Goal: Task Accomplishment & Management: Use online tool/utility

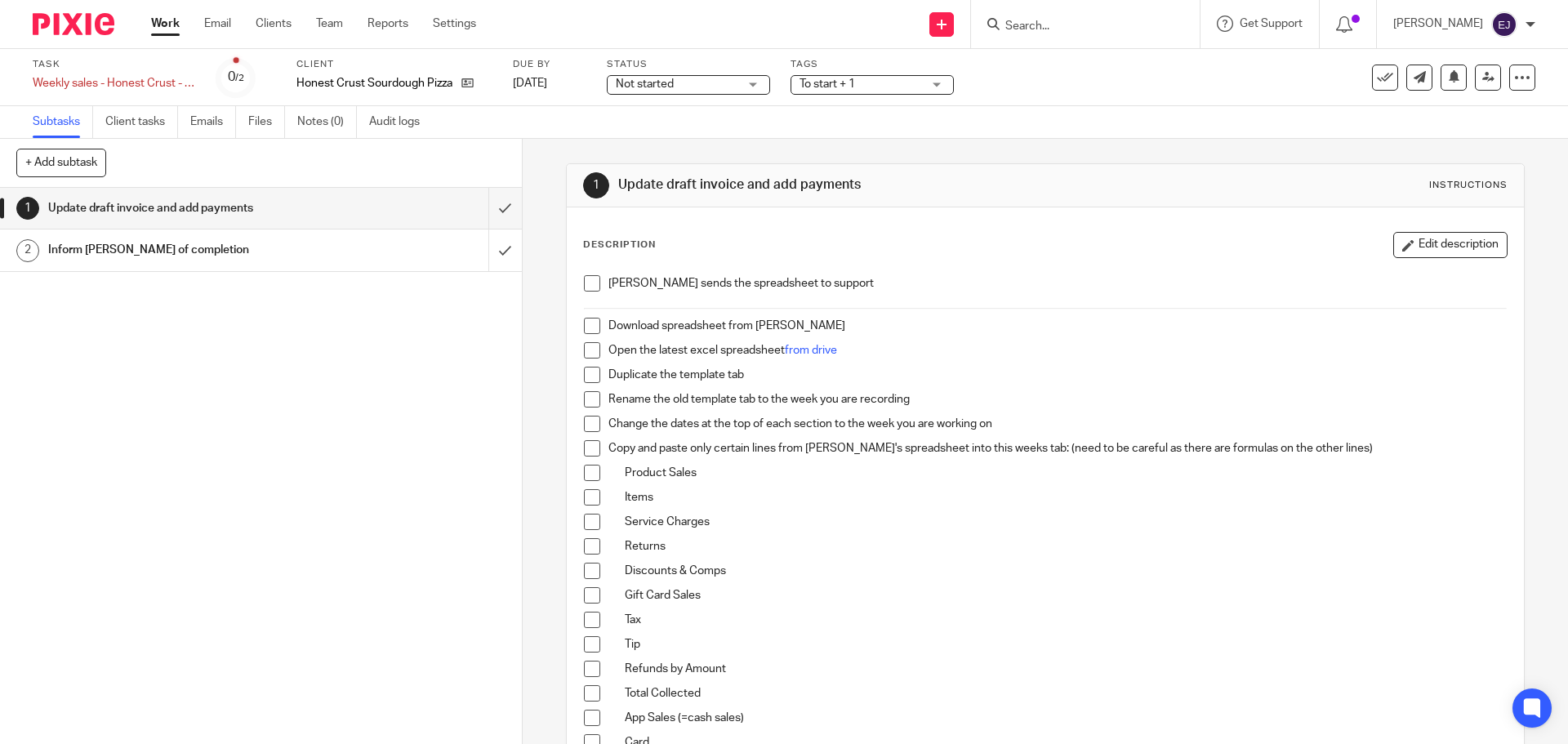
drag, startPoint x: 586, startPoint y: 286, endPoint x: 586, endPoint y: 303, distance: 17.0
click at [586, 286] on span at bounding box center [592, 283] width 16 height 16
drag, startPoint x: 587, startPoint y: 321, endPoint x: 587, endPoint y: 333, distance: 12.0
click at [587, 321] on span at bounding box center [592, 325] width 16 height 16
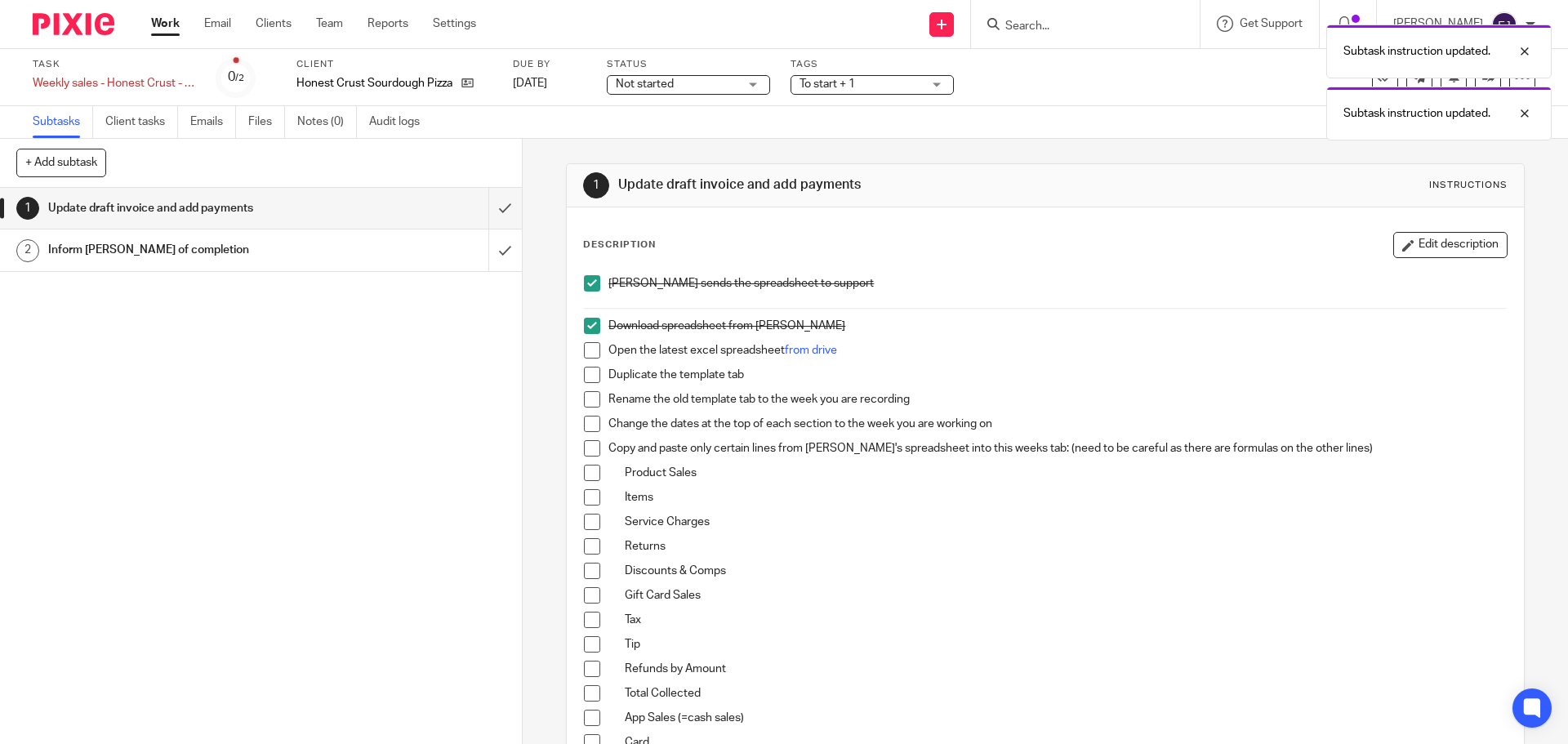
click at [587, 355] on span at bounding box center [592, 350] width 16 height 16
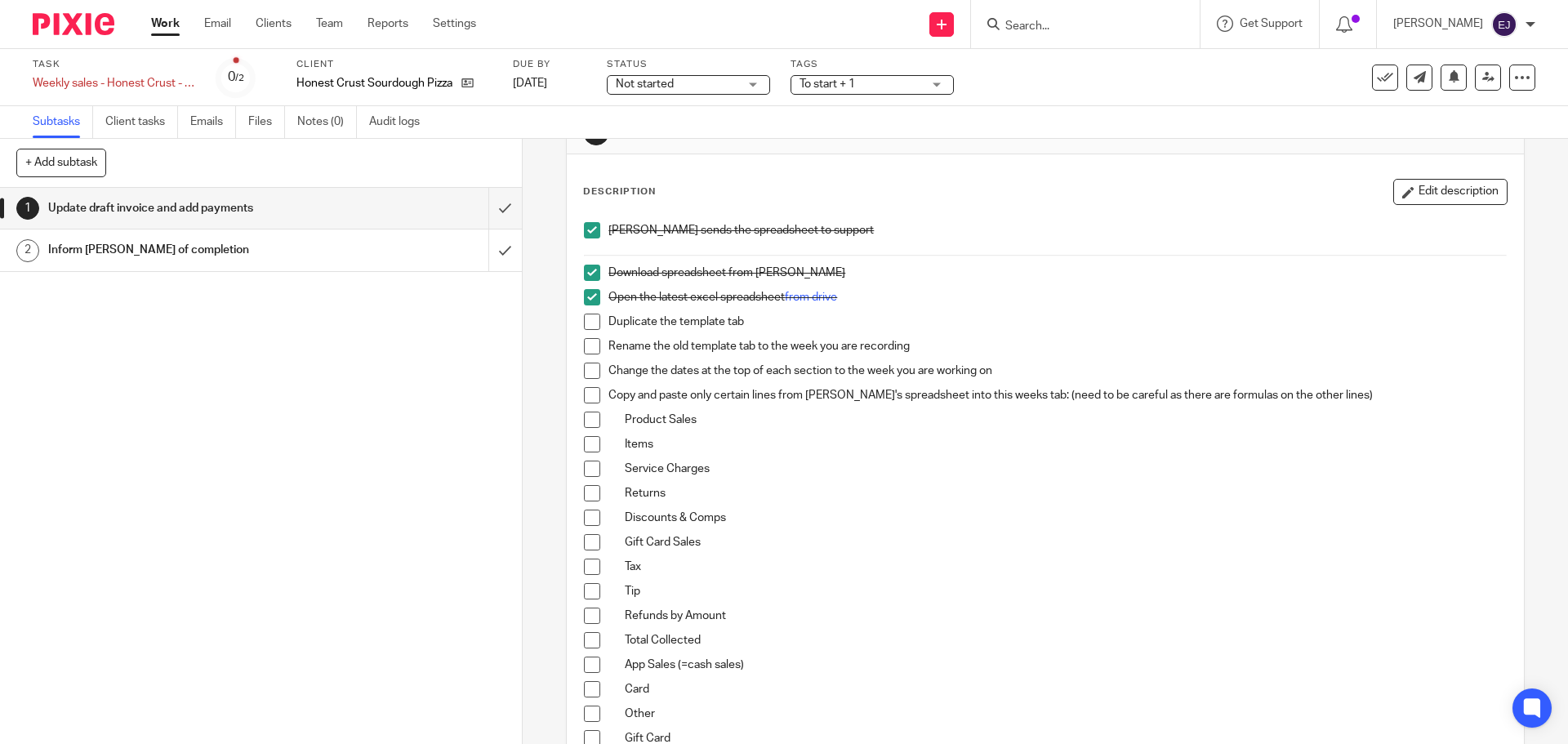
scroll to position [82, 0]
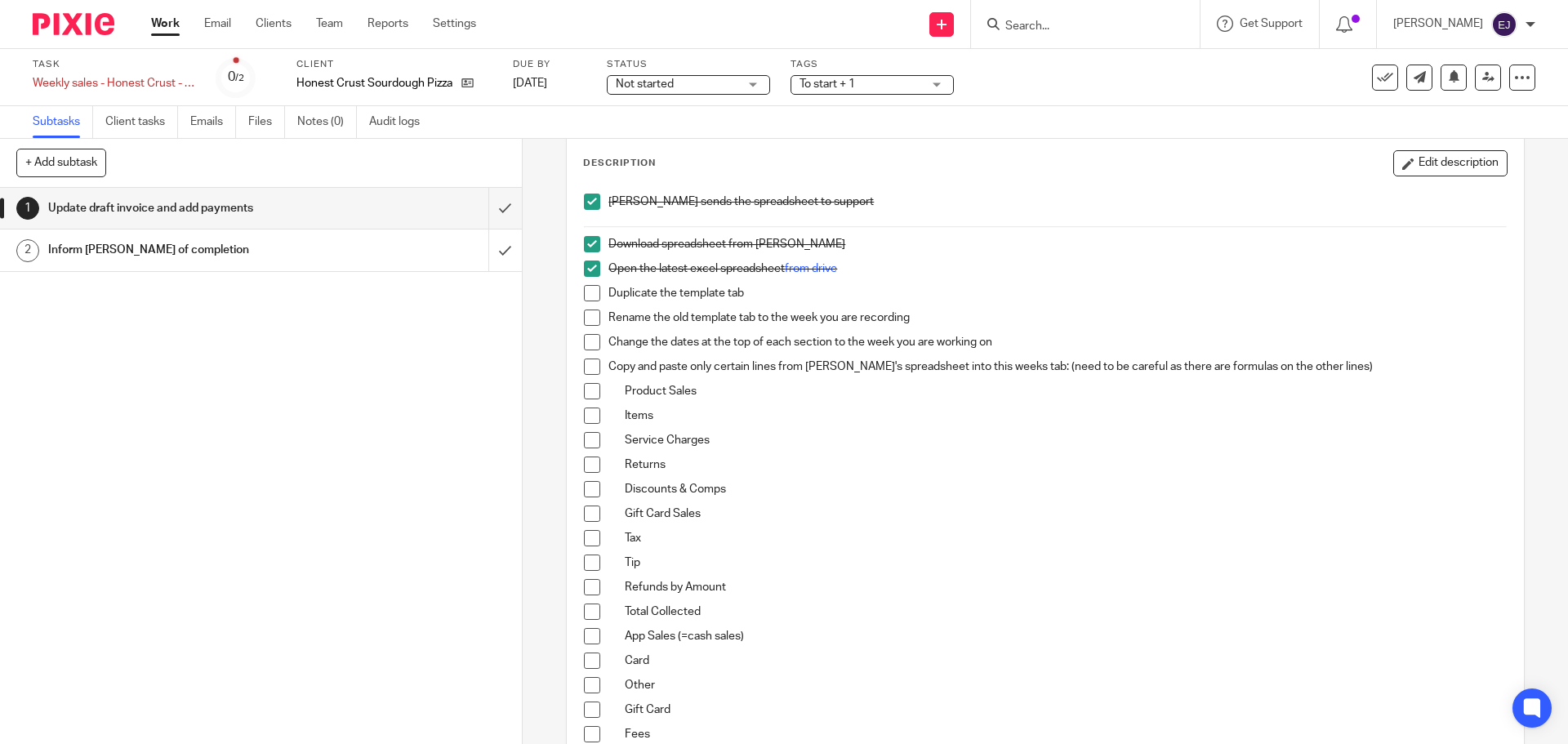
click at [584, 294] on span at bounding box center [592, 293] width 16 height 16
click at [592, 325] on span at bounding box center [592, 317] width 16 height 16
drag, startPoint x: 591, startPoint y: 343, endPoint x: 591, endPoint y: 360, distance: 17.0
click at [591, 343] on span at bounding box center [592, 342] width 16 height 16
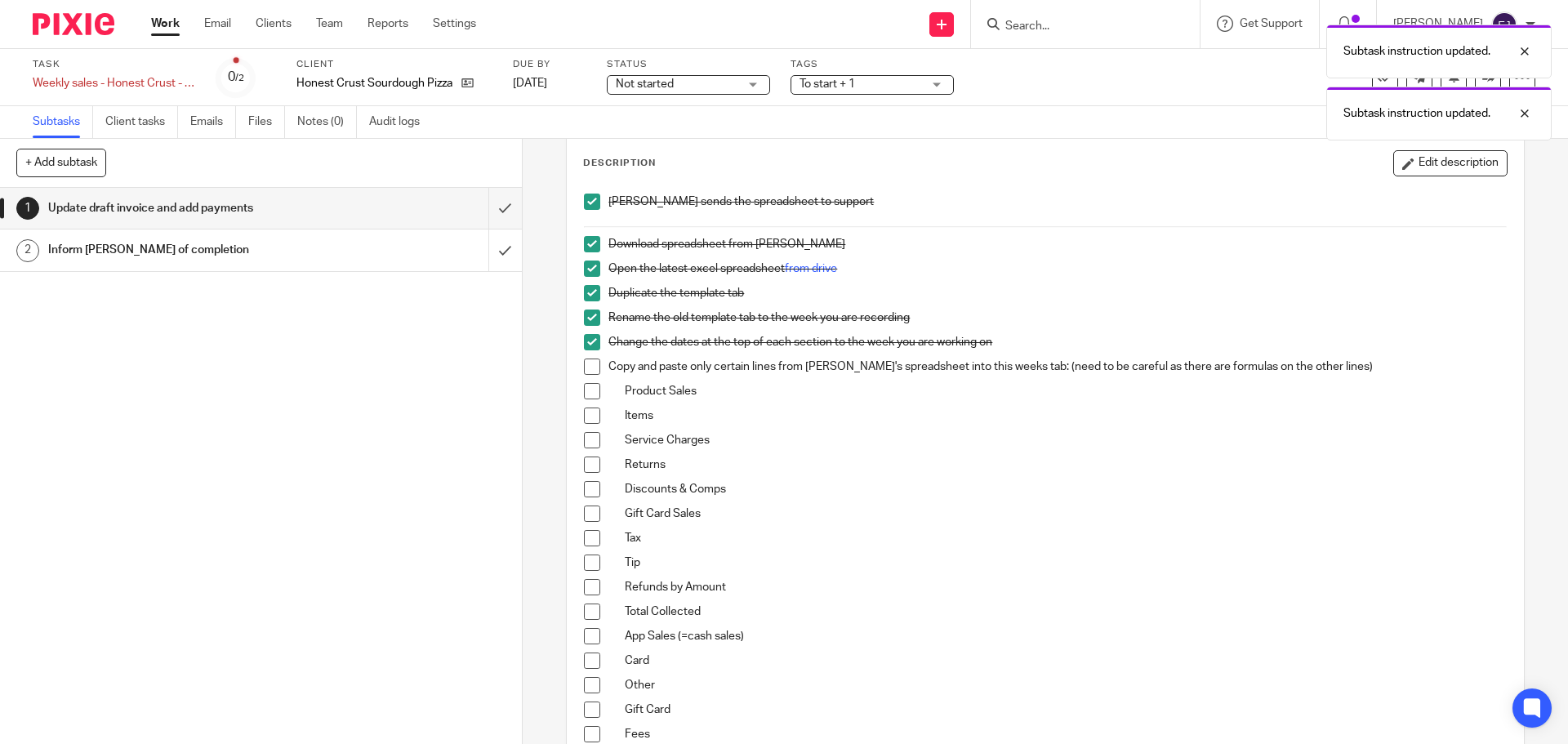
click at [590, 367] on span at bounding box center [592, 366] width 16 height 16
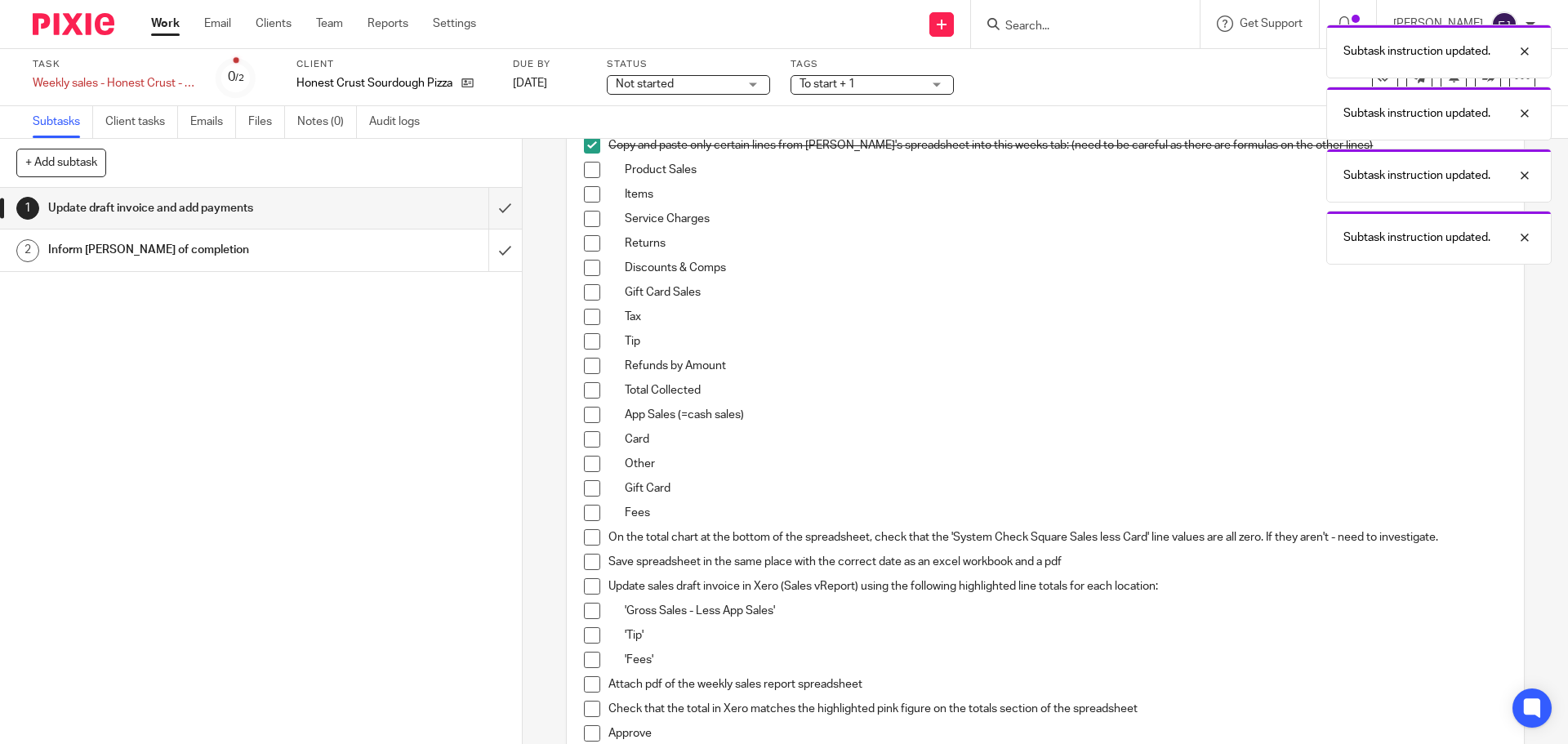
scroll to position [326, 0]
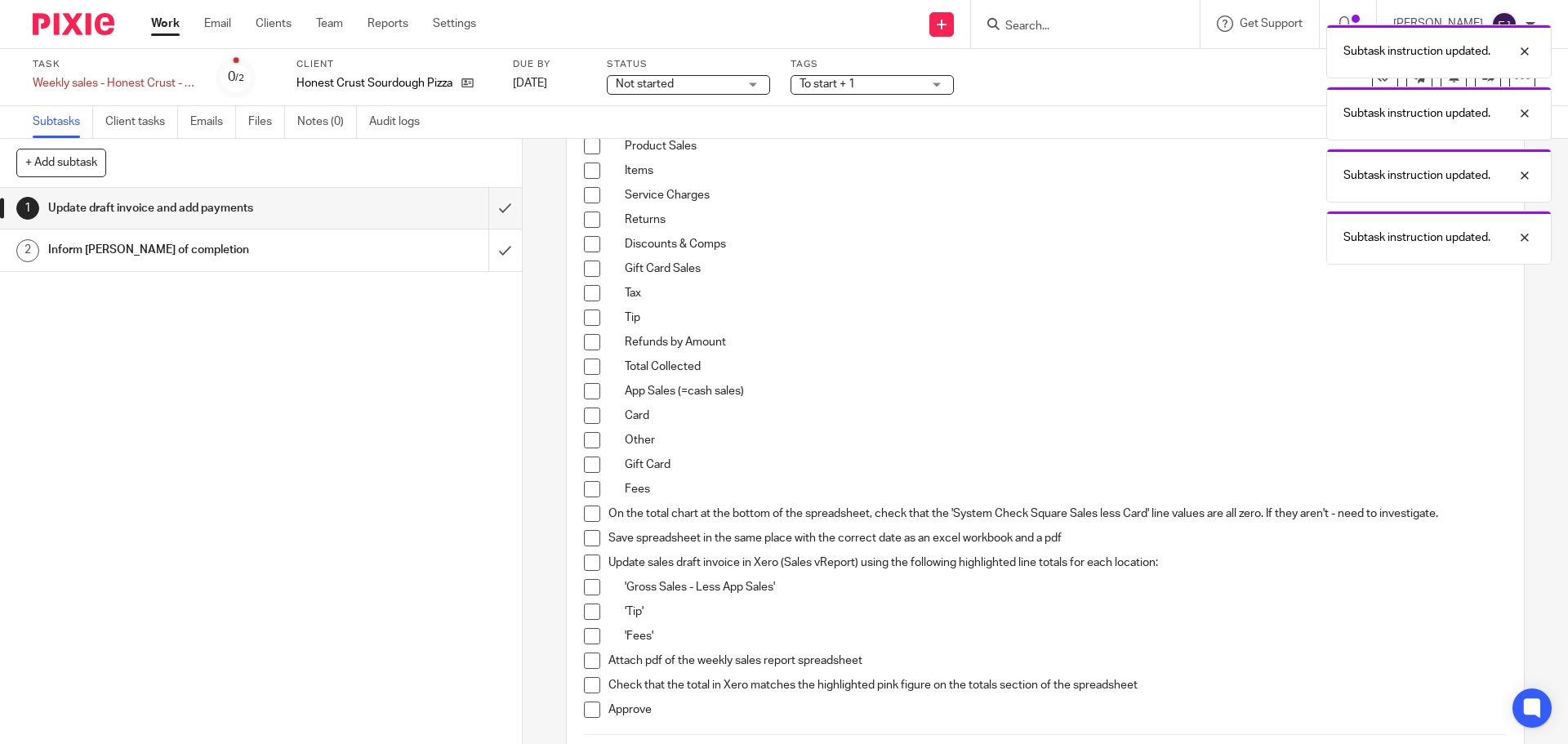
click at [598, 527] on li "On the total chart at the bottom of the spreadsheet, check that the 'System Che…" at bounding box center [1045, 518] width 922 height 25
click at [602, 537] on li "Save spreadsheet in the same place with the correct date as an excel workbook a…" at bounding box center [1045, 542] width 922 height 25
click at [592, 515] on span at bounding box center [592, 513] width 16 height 16
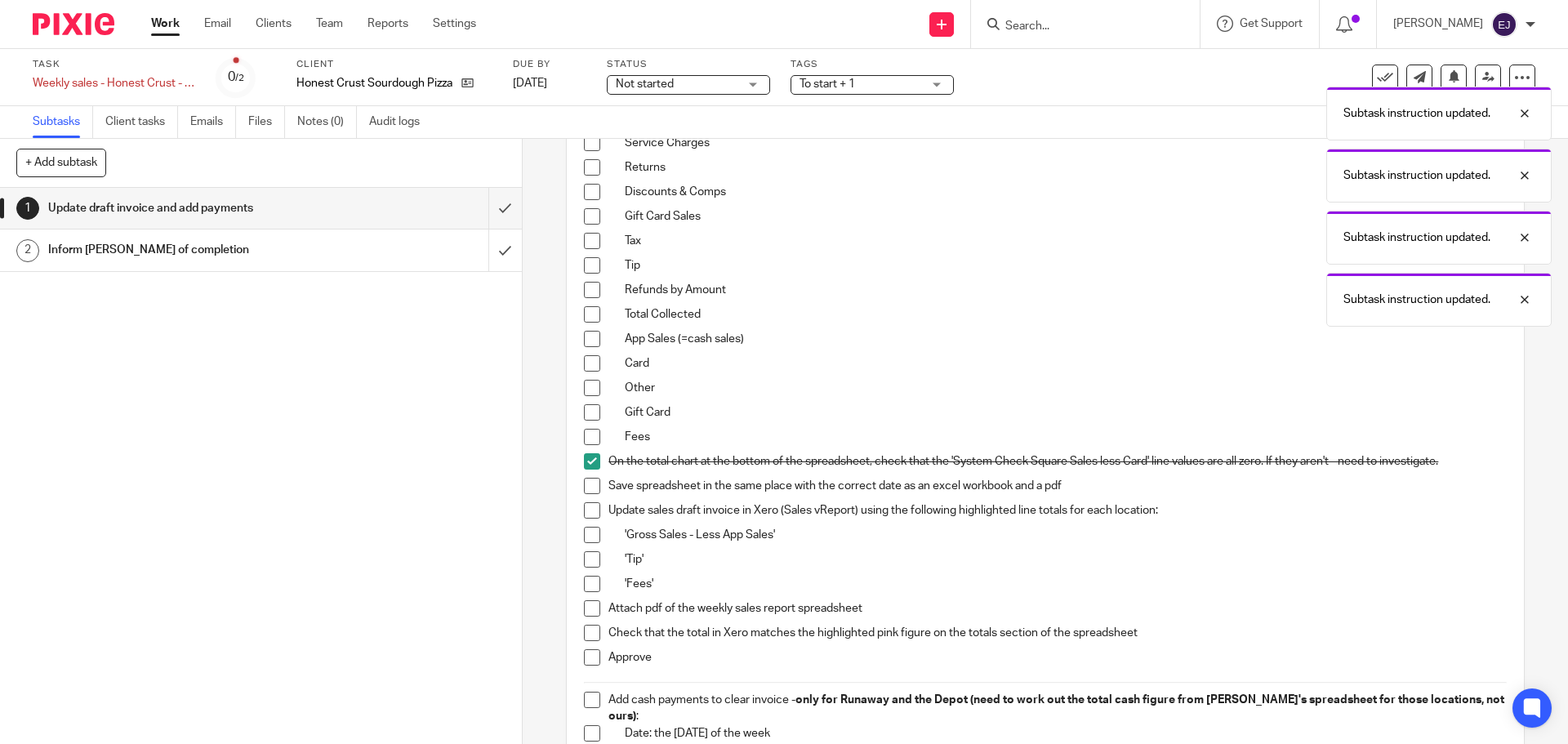
scroll to position [408, 0]
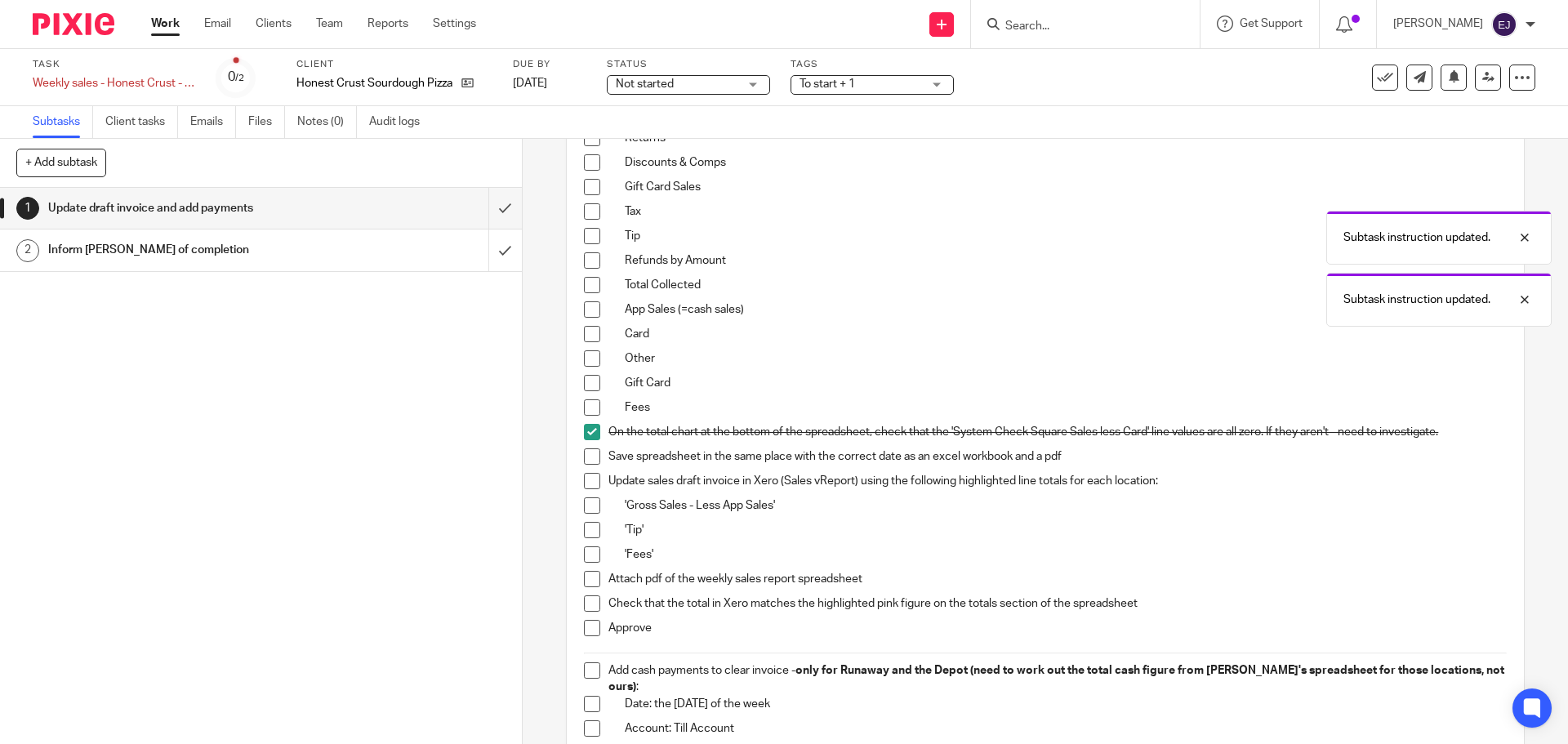
click at [588, 461] on span at bounding box center [592, 456] width 16 height 16
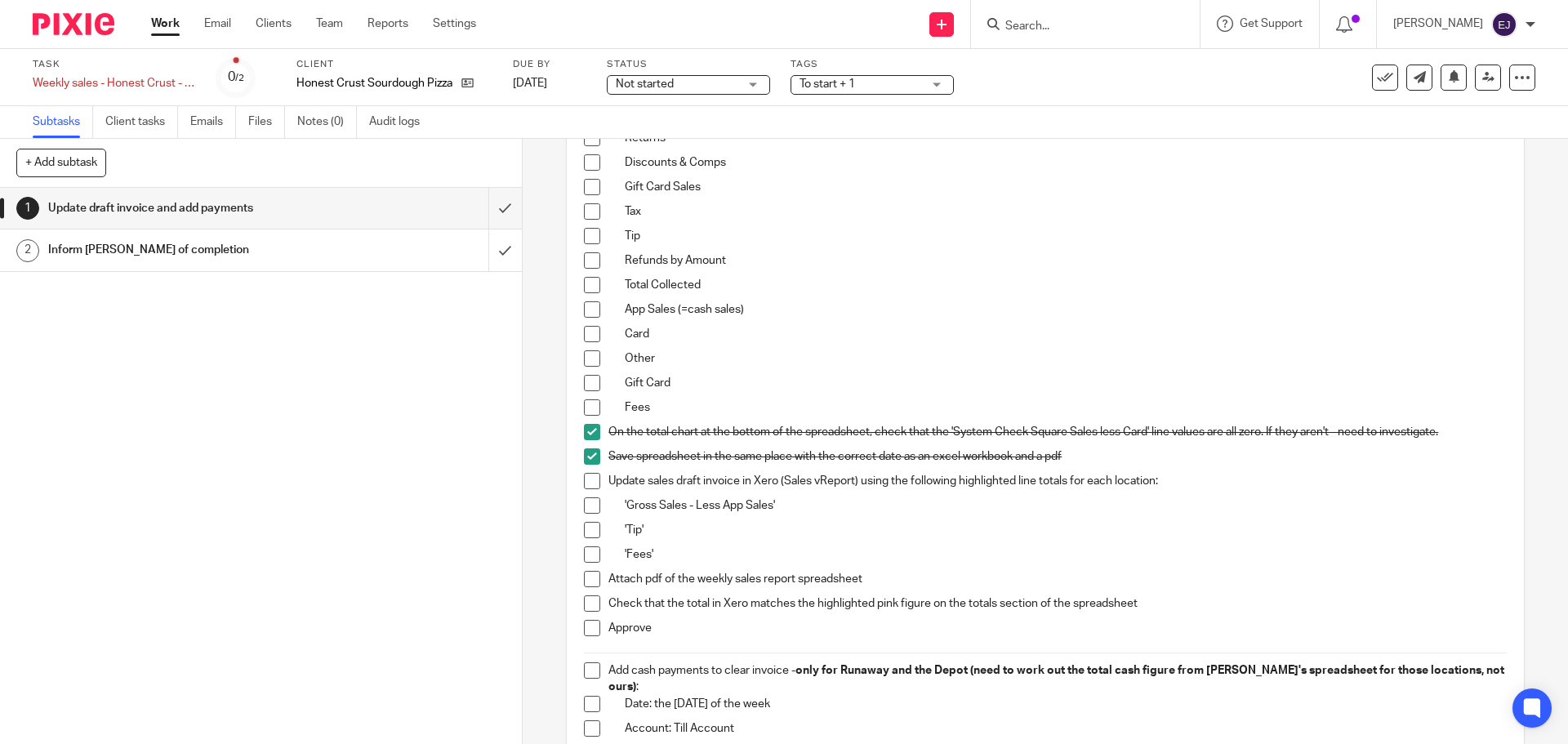
click at [1065, 357] on p "Other" at bounding box center [1066, 358] width 881 height 16
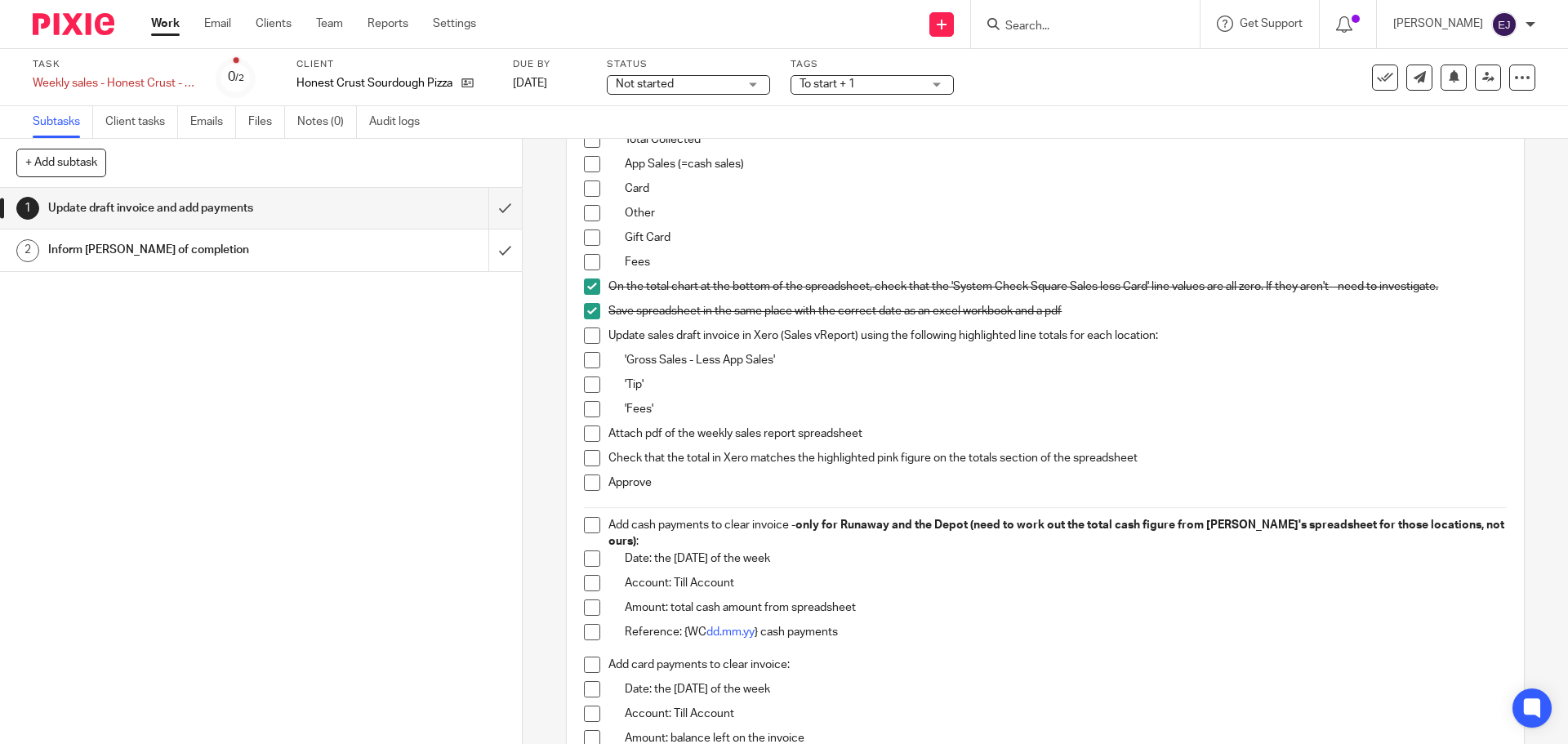
scroll to position [572, 0]
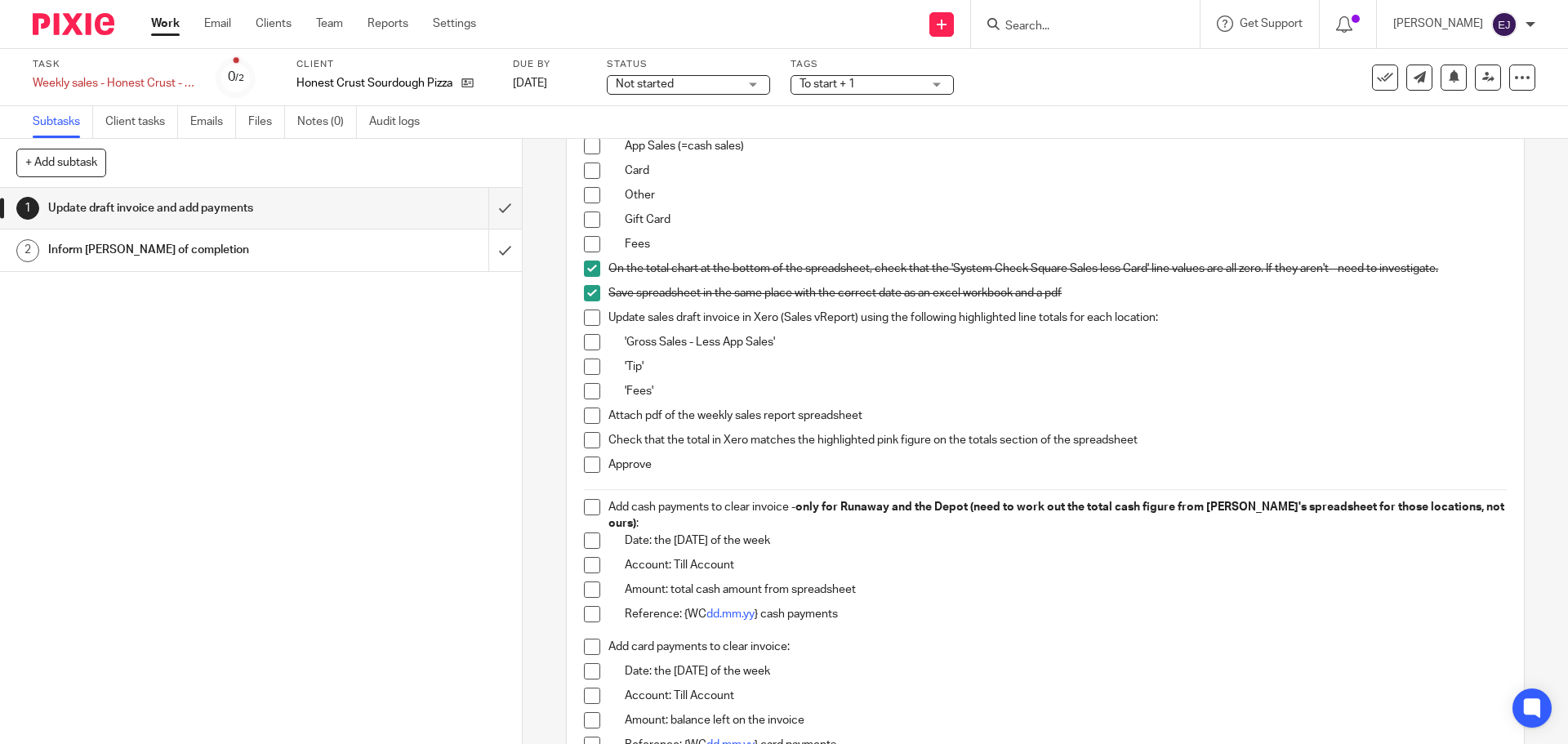
click at [586, 325] on span at bounding box center [592, 317] width 16 height 16
click at [586, 332] on li "Update sales draft invoice in Xero (Sales vReport) using the following highligh…" at bounding box center [1045, 322] width 922 height 25
click at [591, 355] on li "'Gross Sales - Less App Sales'" at bounding box center [1045, 346] width 922 height 25
click at [586, 343] on span at bounding box center [592, 342] width 16 height 16
click at [586, 361] on span at bounding box center [592, 366] width 16 height 16
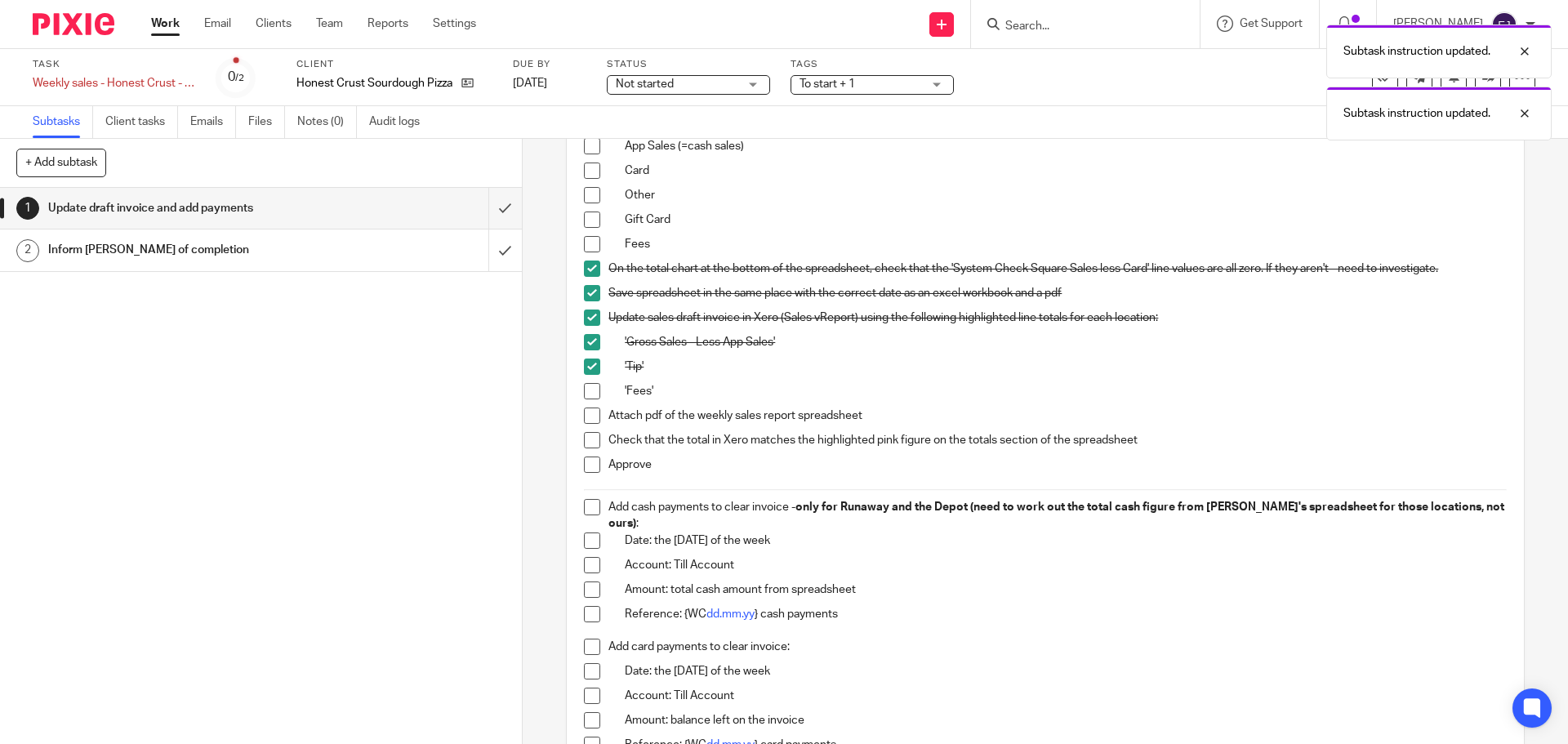
click at [586, 376] on li "'Tip'" at bounding box center [1045, 371] width 922 height 25
click at [588, 402] on li "'Fees'" at bounding box center [1045, 396] width 922 height 25
click at [587, 390] on span at bounding box center [592, 391] width 16 height 16
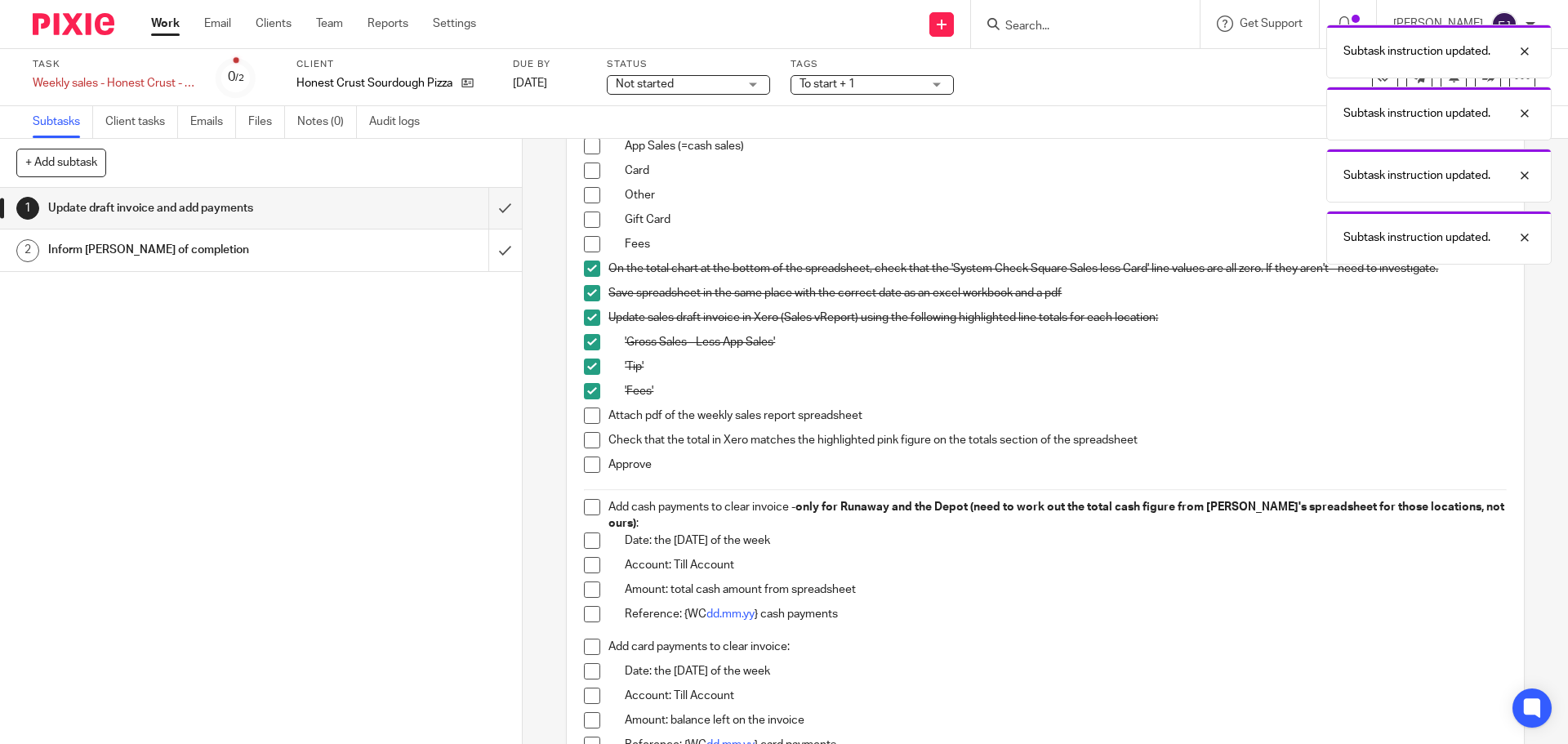
click at [587, 417] on span at bounding box center [592, 415] width 16 height 16
click at [596, 447] on li "Check that the total in Xero matches the highlighted pink figure on the totals …" at bounding box center [1045, 444] width 922 height 25
click at [593, 444] on span at bounding box center [592, 440] width 16 height 16
click at [591, 463] on span at bounding box center [592, 464] width 16 height 16
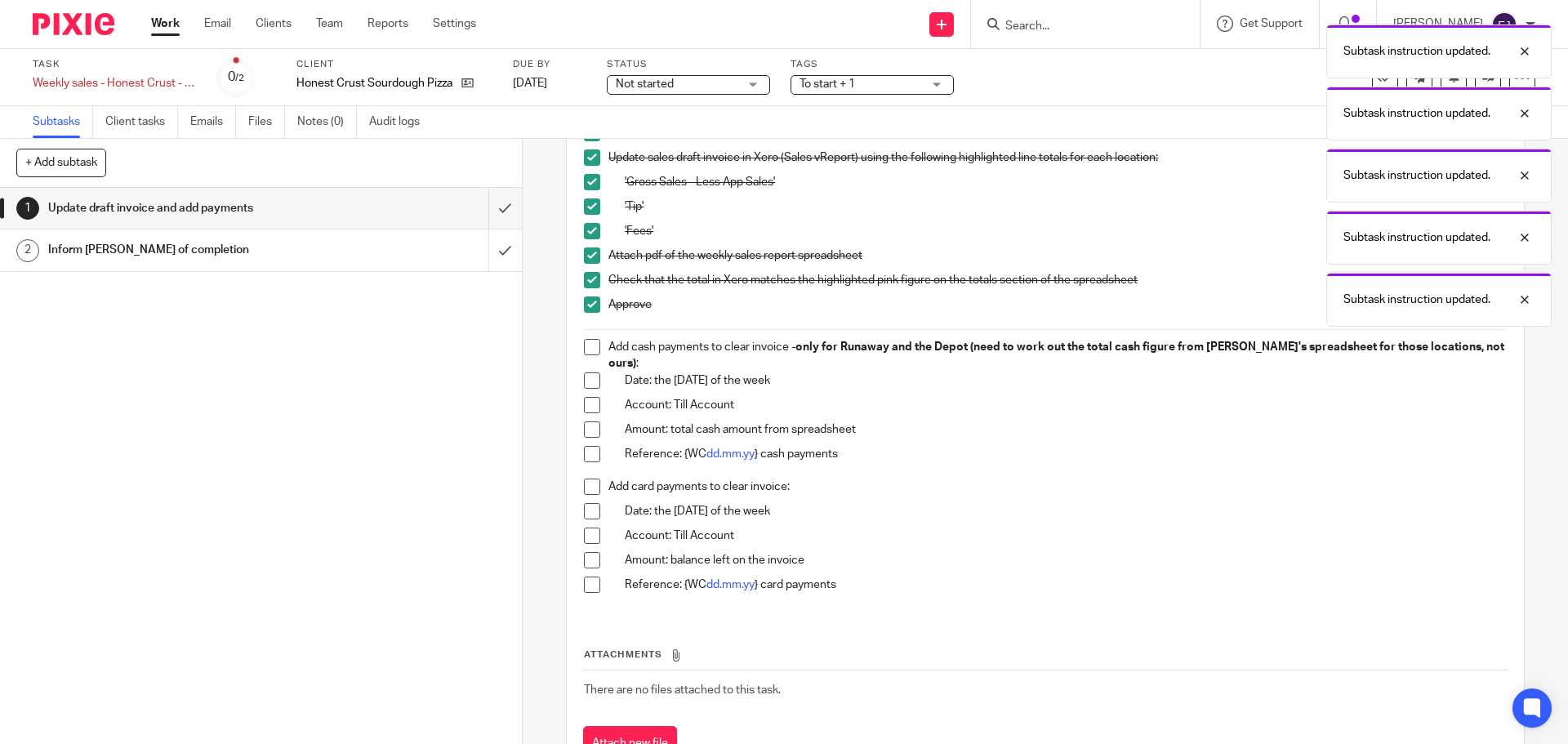
scroll to position [735, 0]
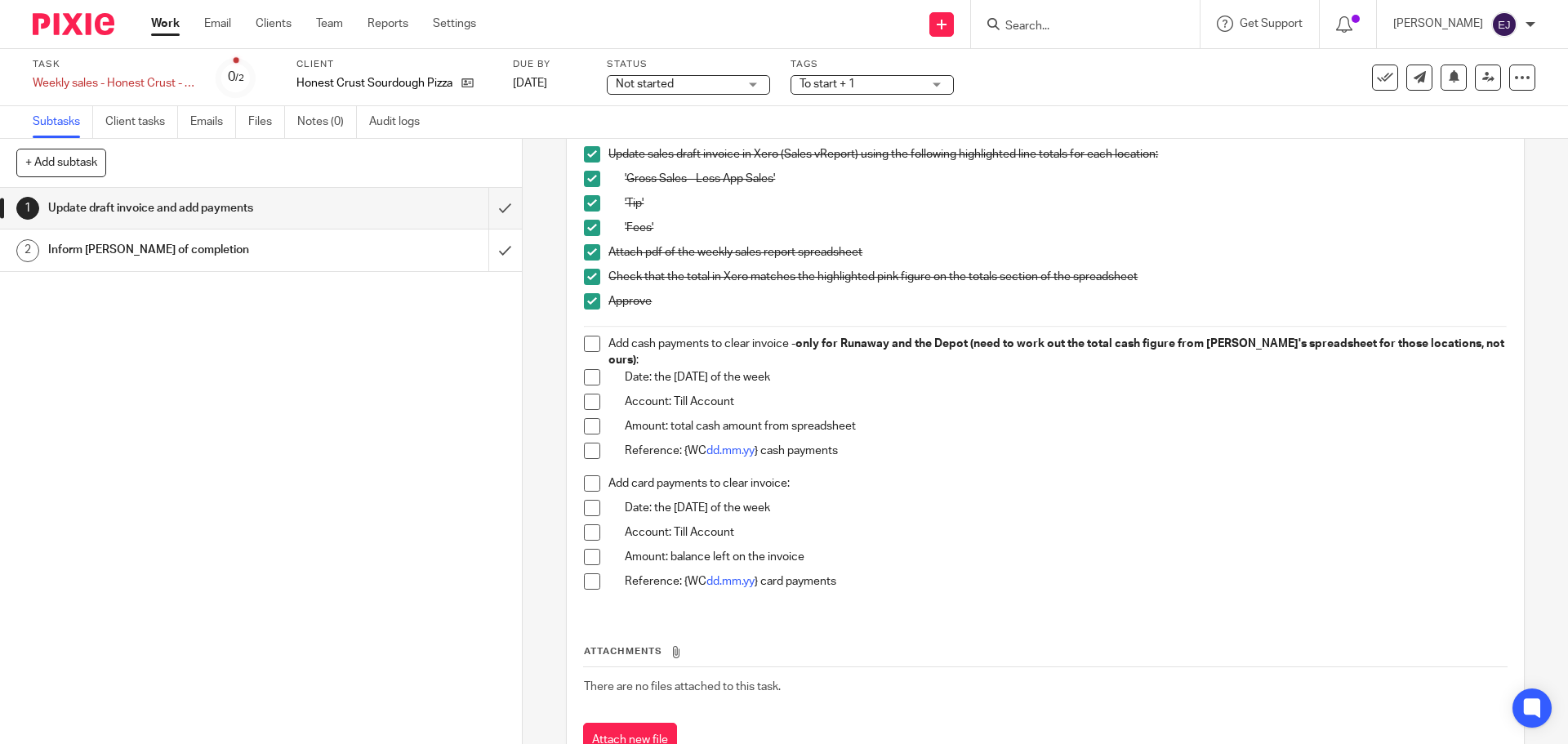
click at [1181, 358] on div "Add cash payments to clear invoice - only for Runaway and the Depot (need to wo…" at bounding box center [1058, 352] width 898 height 33
click at [587, 343] on span at bounding box center [592, 343] width 16 height 16
click at [587, 352] on li "Add cash payments to clear invoice - only for Runaway and the Depot (need to wo…" at bounding box center [1045, 352] width 922 height 33
click at [586, 369] on span at bounding box center [592, 377] width 16 height 16
click at [590, 394] on span at bounding box center [592, 401] width 16 height 16
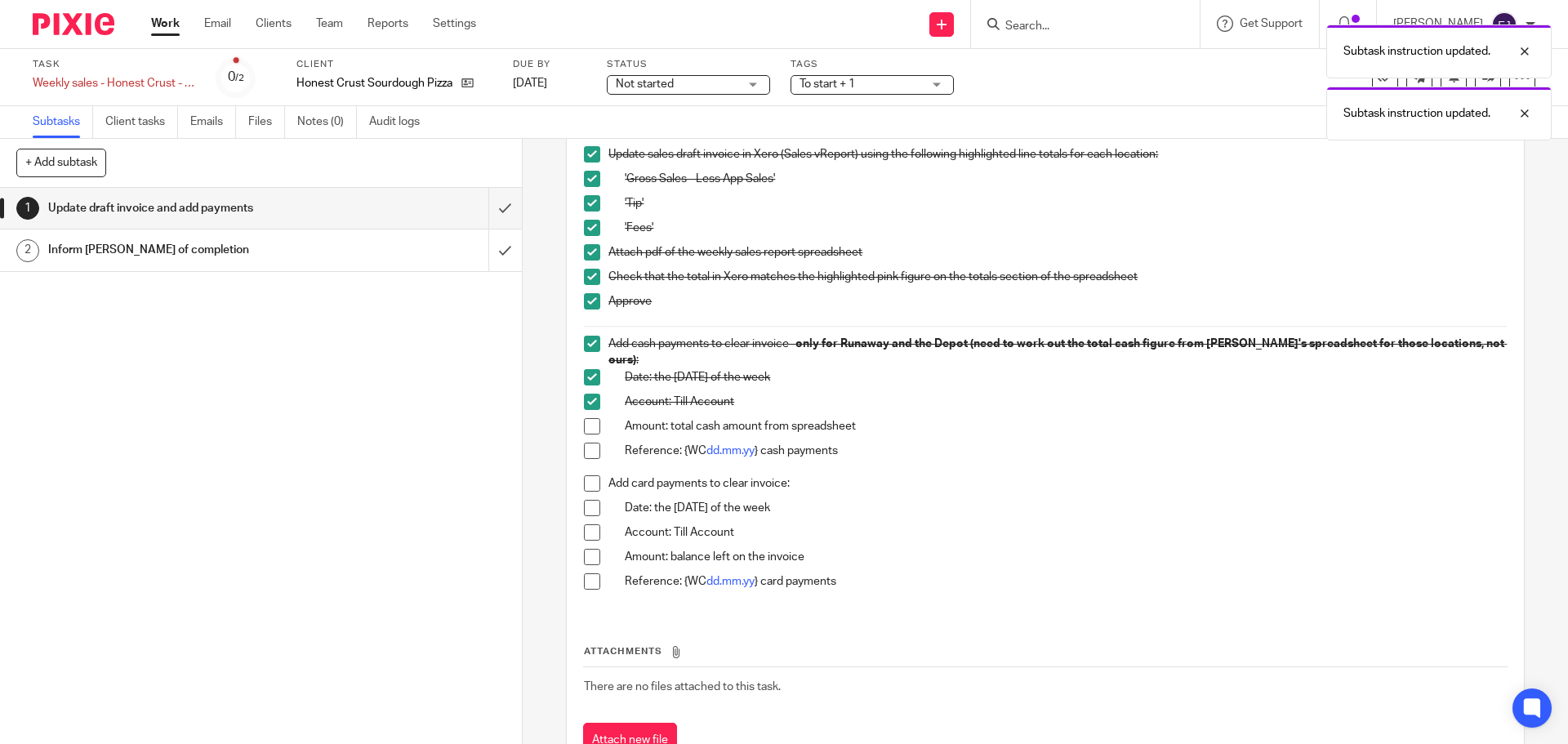
click at [590, 419] on span at bounding box center [592, 426] width 16 height 16
click at [592, 442] on span at bounding box center [592, 450] width 16 height 16
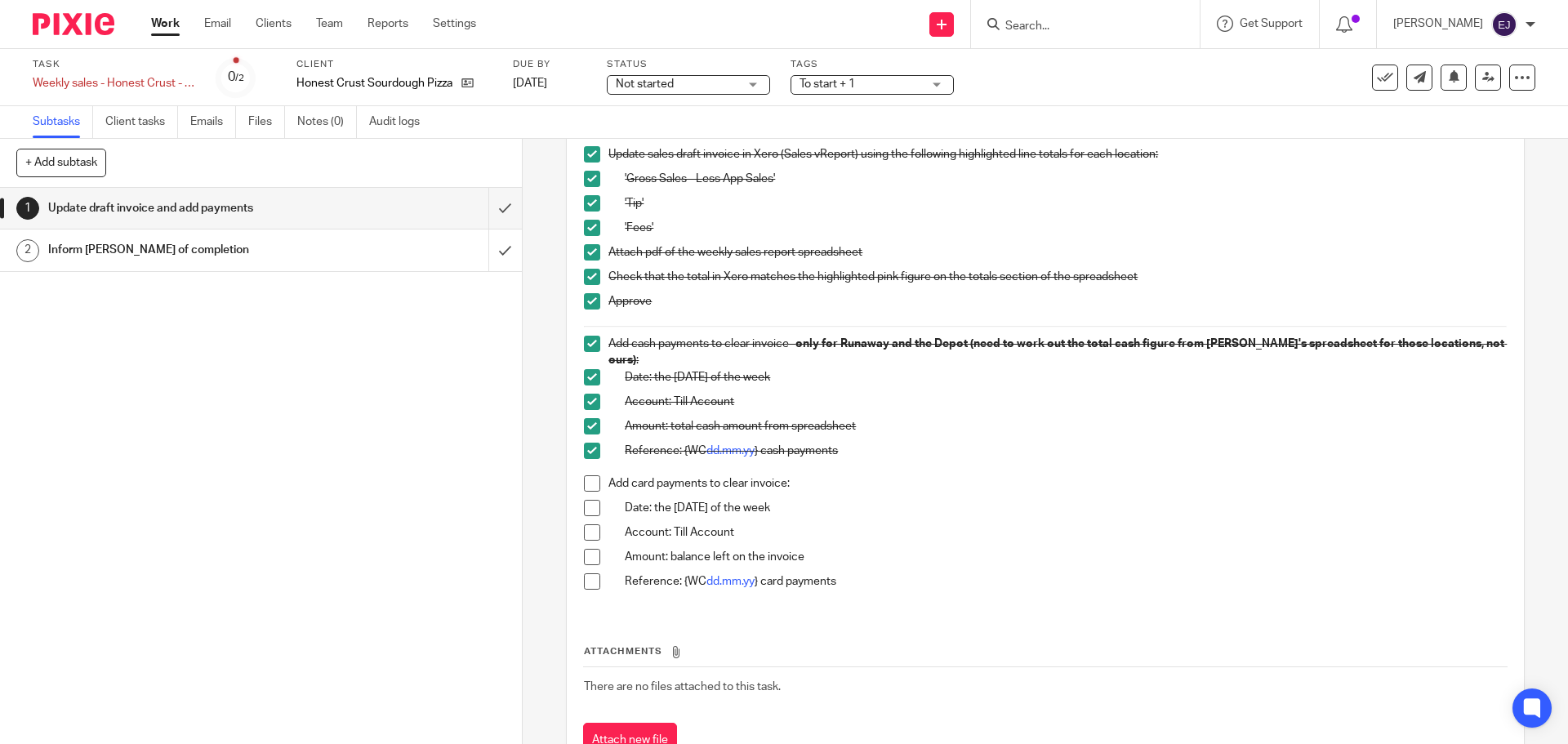
drag, startPoint x: 588, startPoint y: 480, endPoint x: 592, endPoint y: 494, distance: 14.6
click at [588, 480] on span at bounding box center [592, 483] width 16 height 16
click at [592, 499] on span at bounding box center [592, 507] width 16 height 16
click at [588, 524] on span at bounding box center [592, 532] width 16 height 16
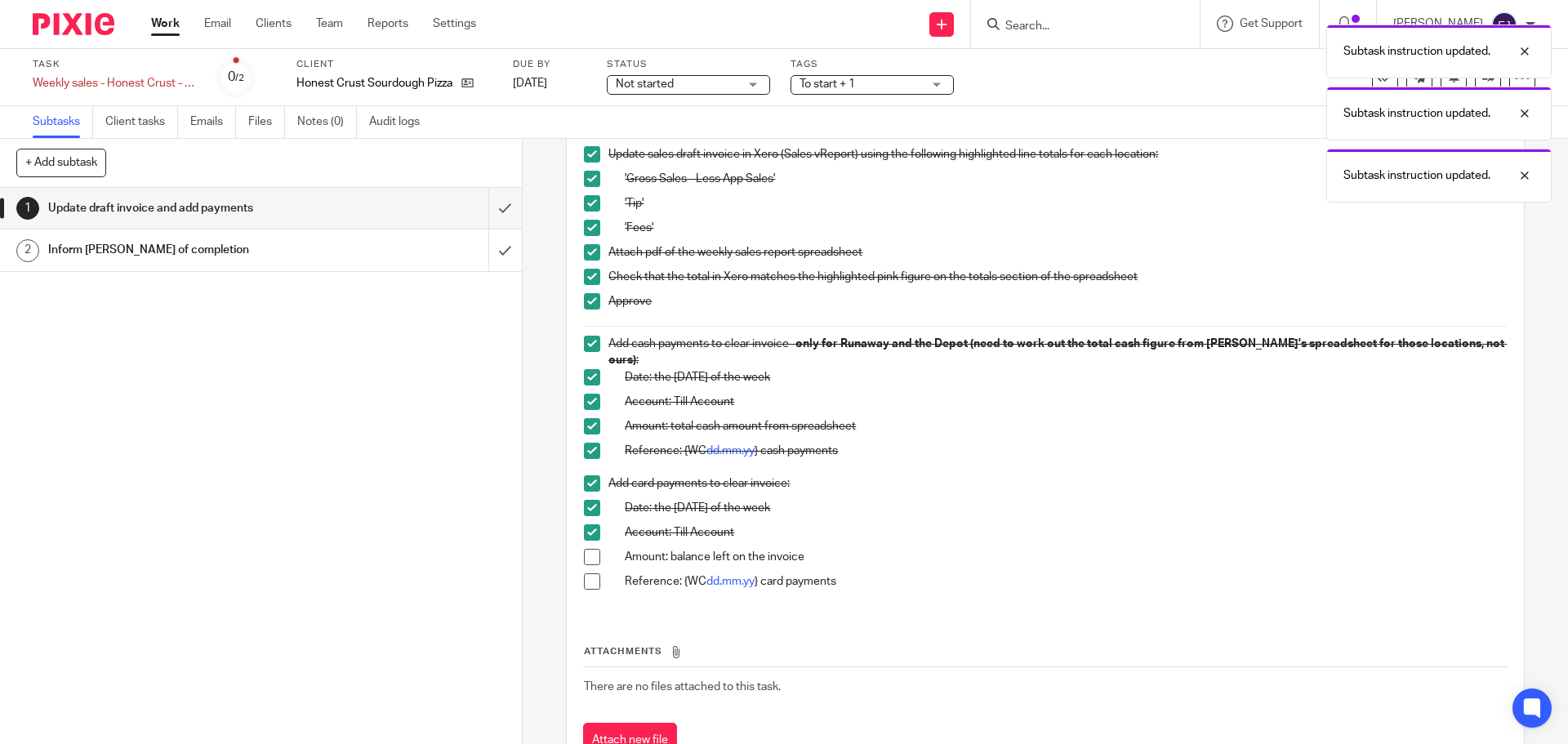
click at [589, 549] on span at bounding box center [592, 557] width 16 height 16
click at [589, 580] on span at bounding box center [592, 581] width 16 height 16
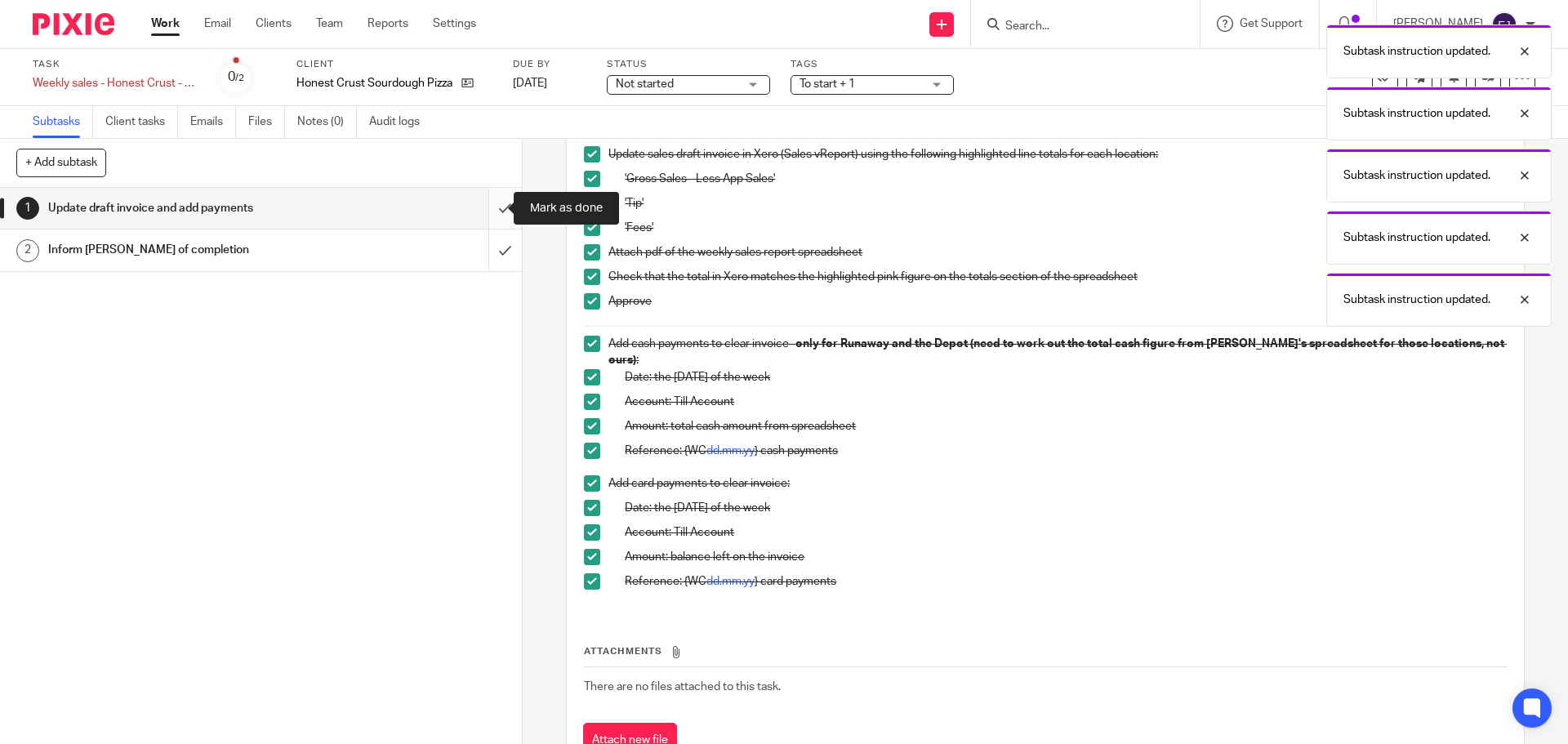
click at [482, 223] on input "submit" at bounding box center [261, 207] width 522 height 41
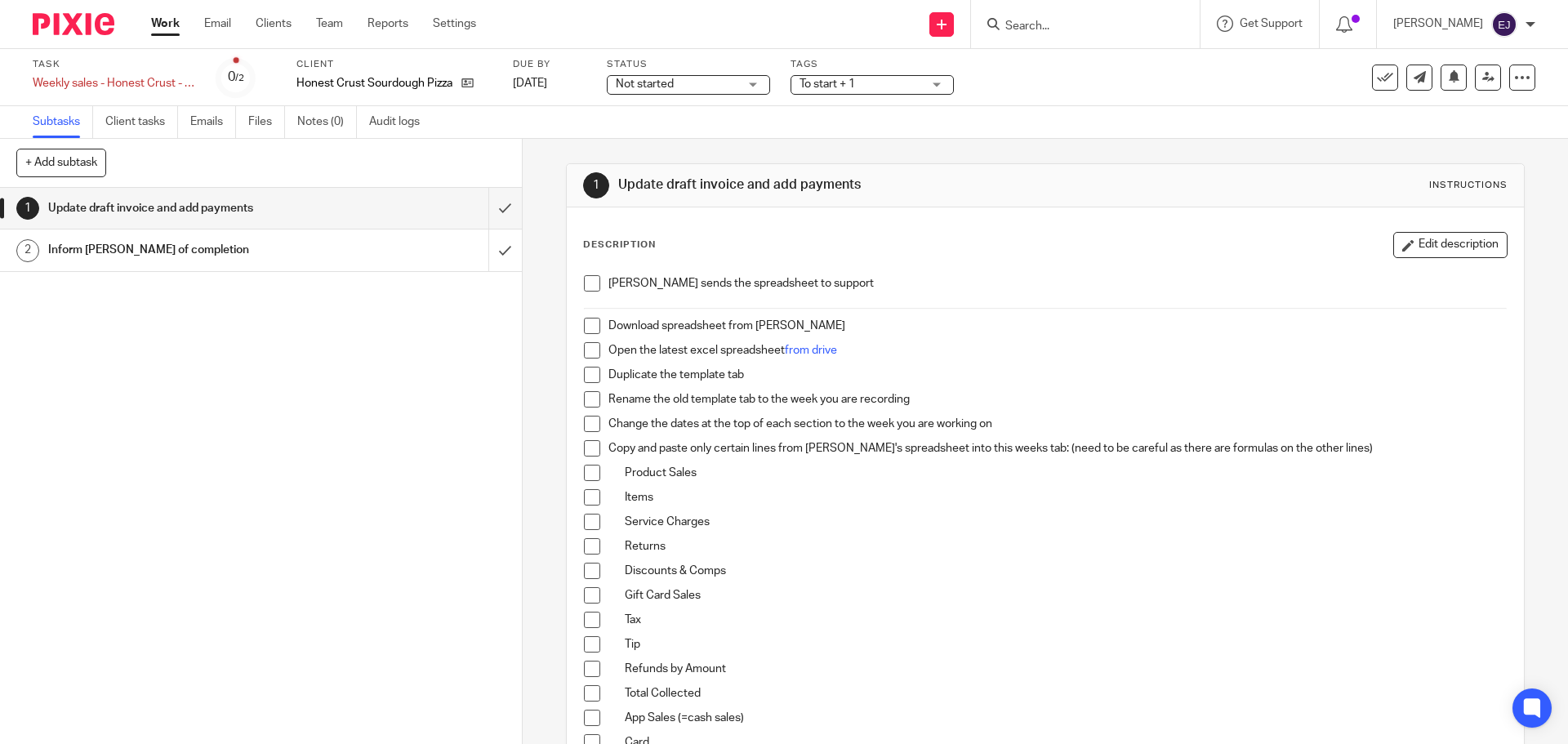
click at [731, 252] on div "Description Edit description" at bounding box center [1045, 245] width 924 height 26
click at [591, 282] on span at bounding box center [592, 283] width 16 height 16
click at [587, 332] on span at bounding box center [592, 325] width 16 height 16
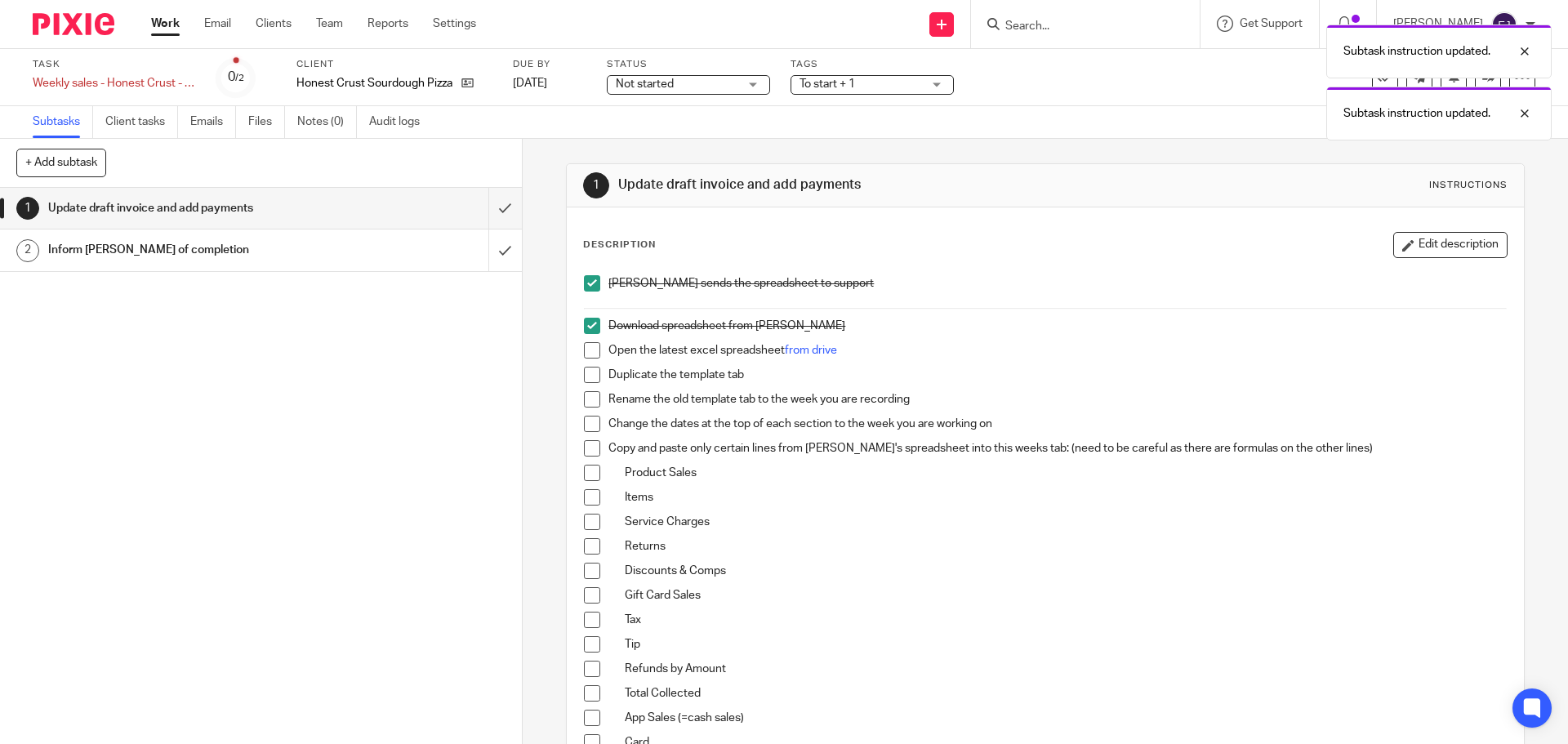
click at [588, 323] on span at bounding box center [592, 325] width 16 height 16
